Goal: Navigation & Orientation: Find specific page/section

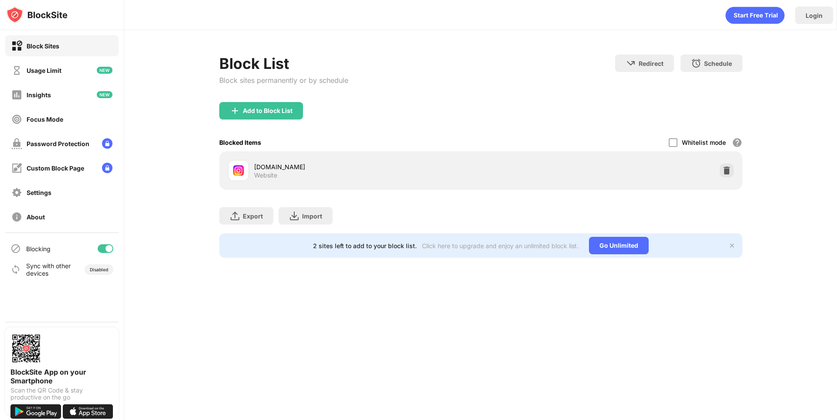
click at [104, 246] on div at bounding box center [106, 248] width 16 height 9
